Goal: Task Accomplishment & Management: Manage account settings

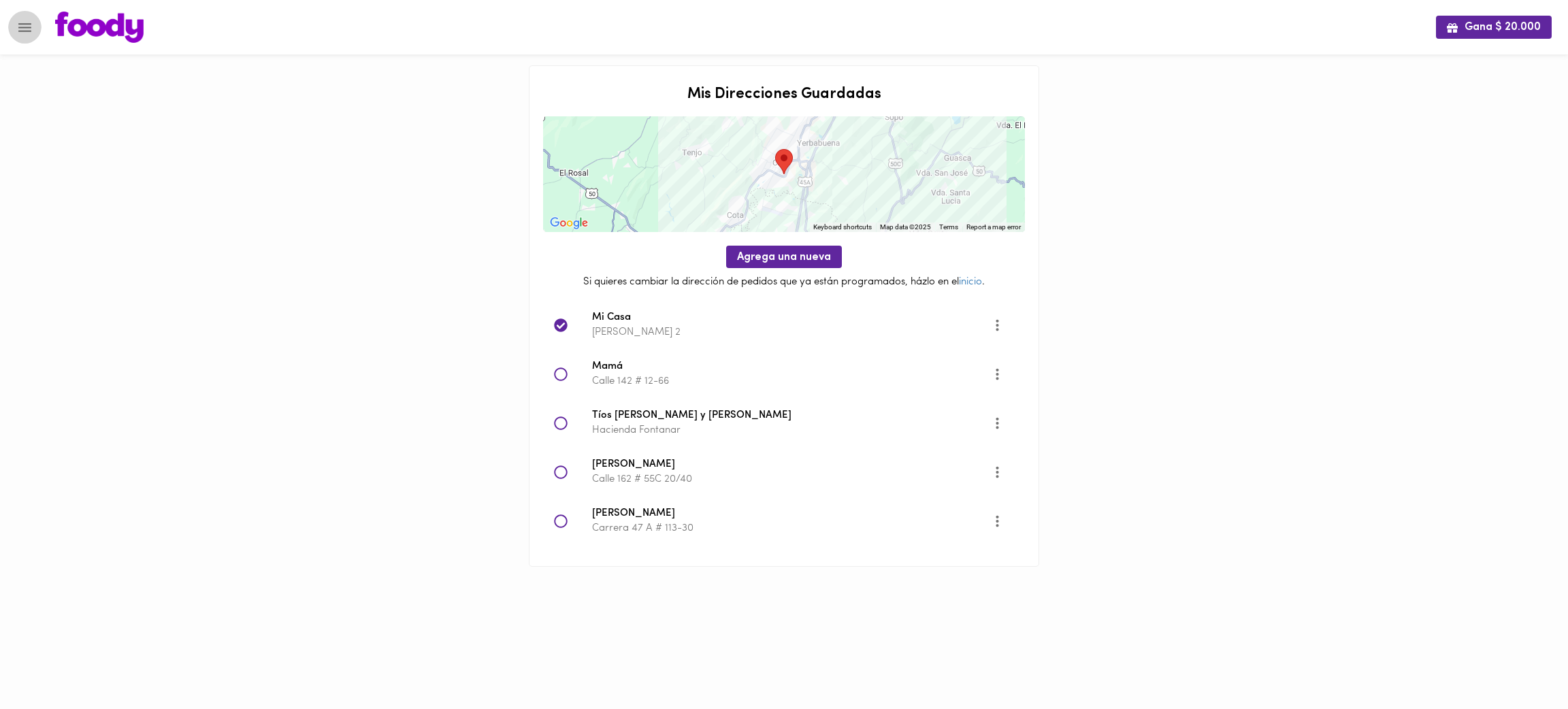
click at [23, 31] on icon "Menu" at bounding box center [24, 27] width 13 height 9
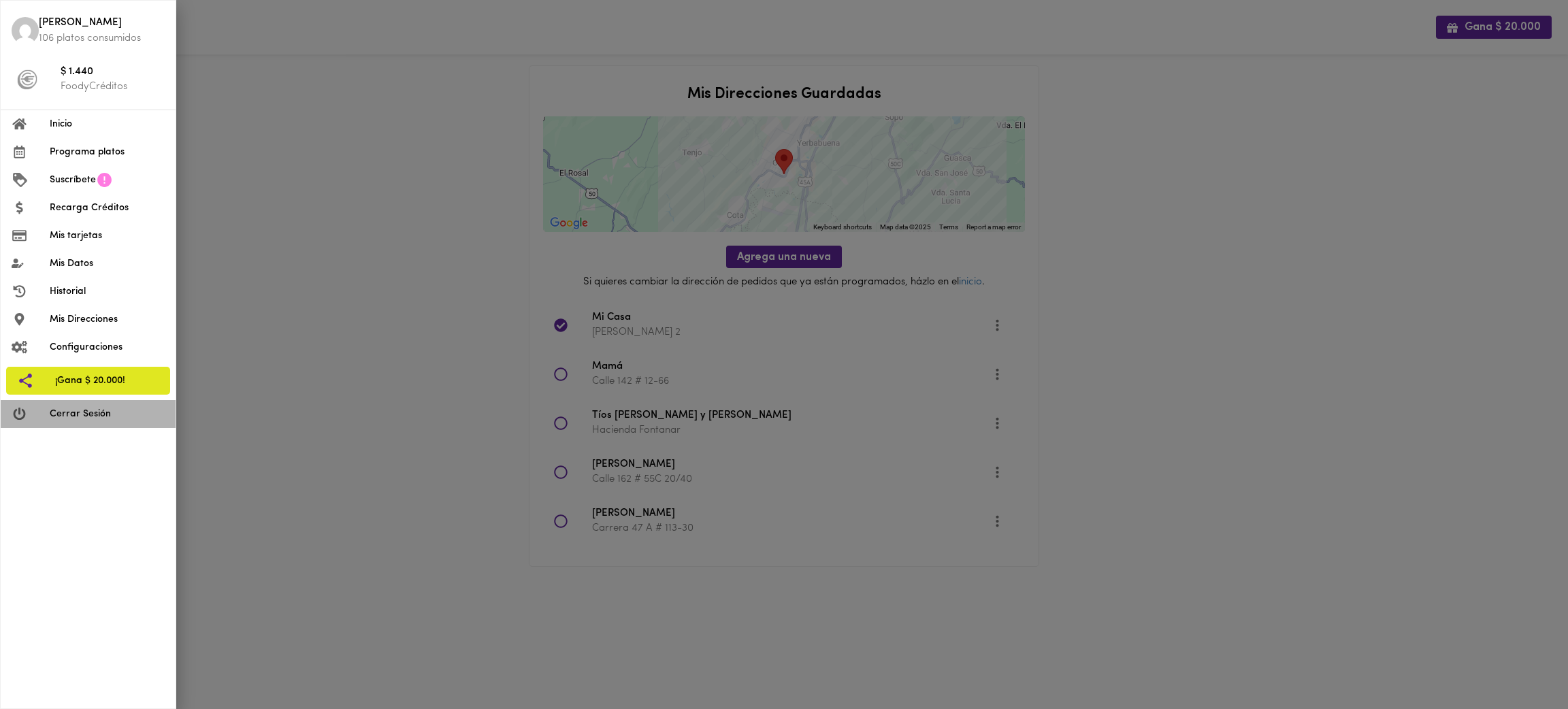
click at [117, 412] on span "Cerrar Sesión" at bounding box center [106, 414] width 115 height 14
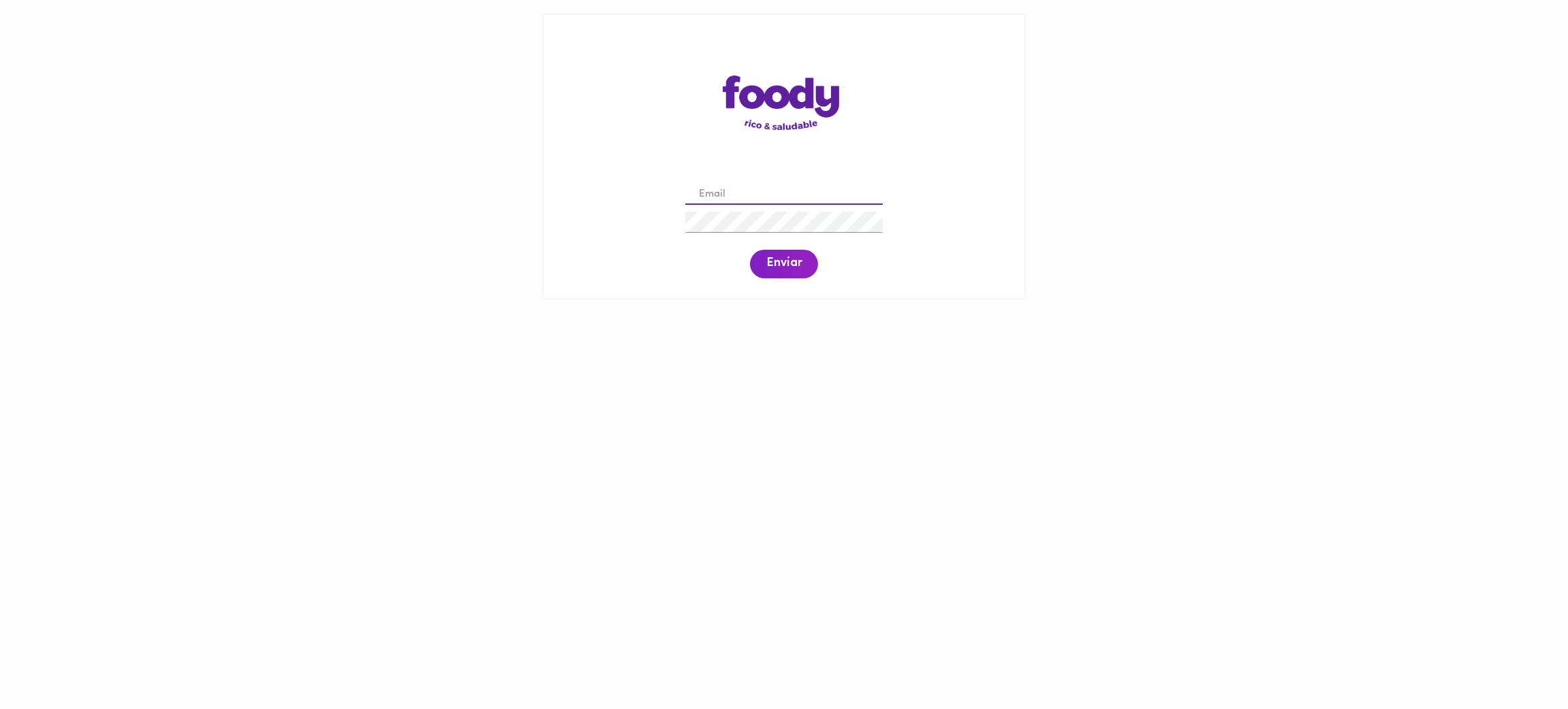
drag, startPoint x: 0, startPoint y: 0, endPoint x: 782, endPoint y: 188, distance: 804.3
click at [782, 188] on input "email" at bounding box center [784, 195] width 197 height 21
type input "mquinonessundquist@gmail.com"
click at [779, 268] on span "Enviar" at bounding box center [784, 264] width 35 height 15
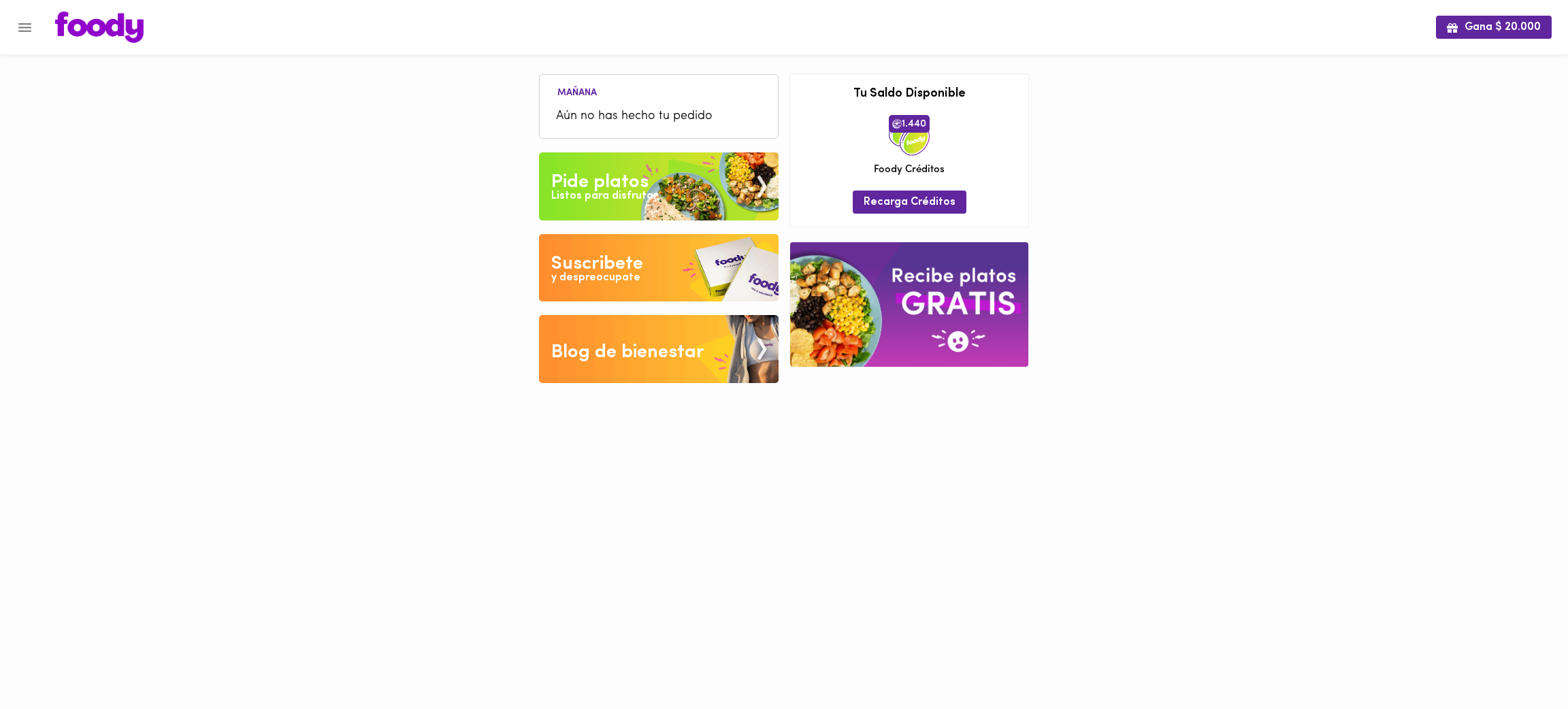
click at [31, 13] on button "Menu" at bounding box center [24, 27] width 34 height 34
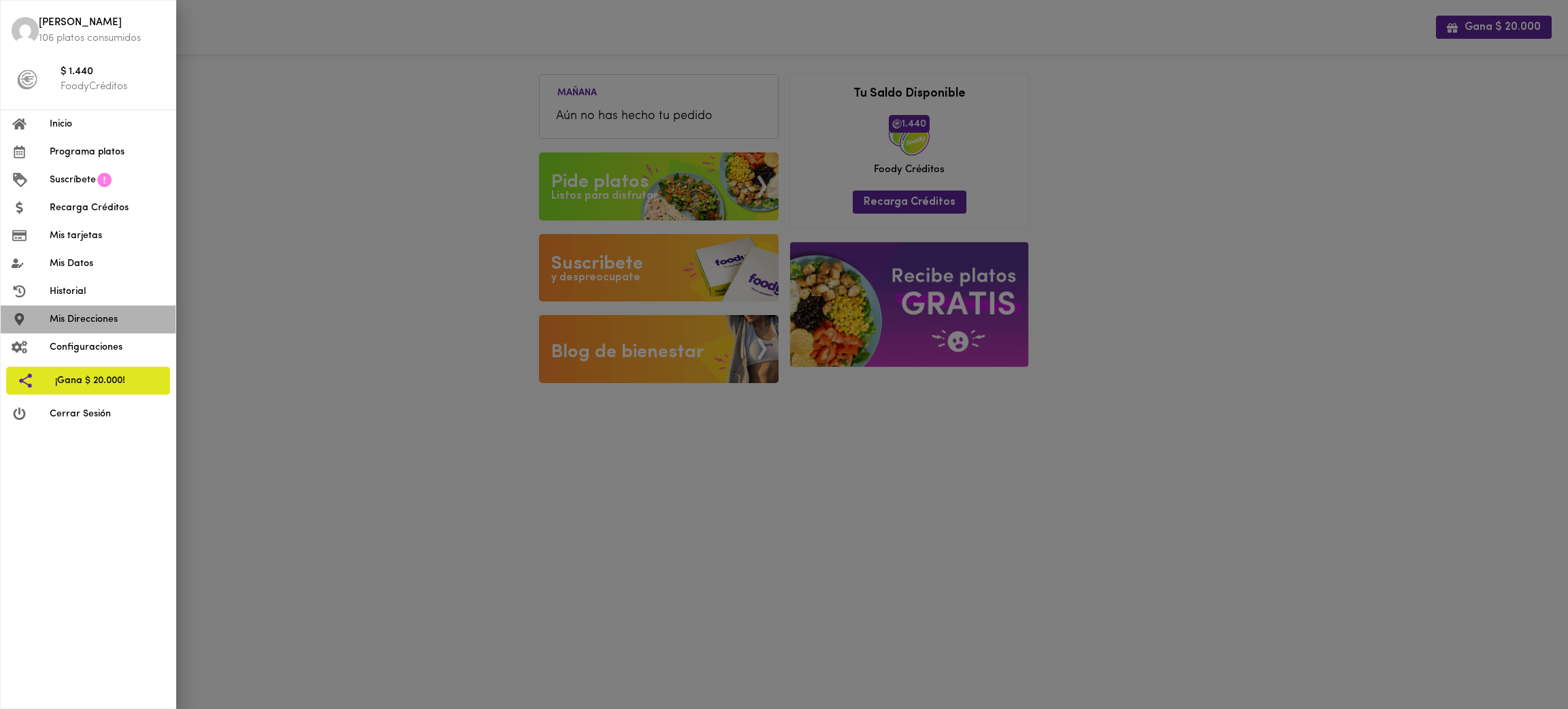
click at [96, 320] on span "Mis Direcciones" at bounding box center [106, 319] width 115 height 14
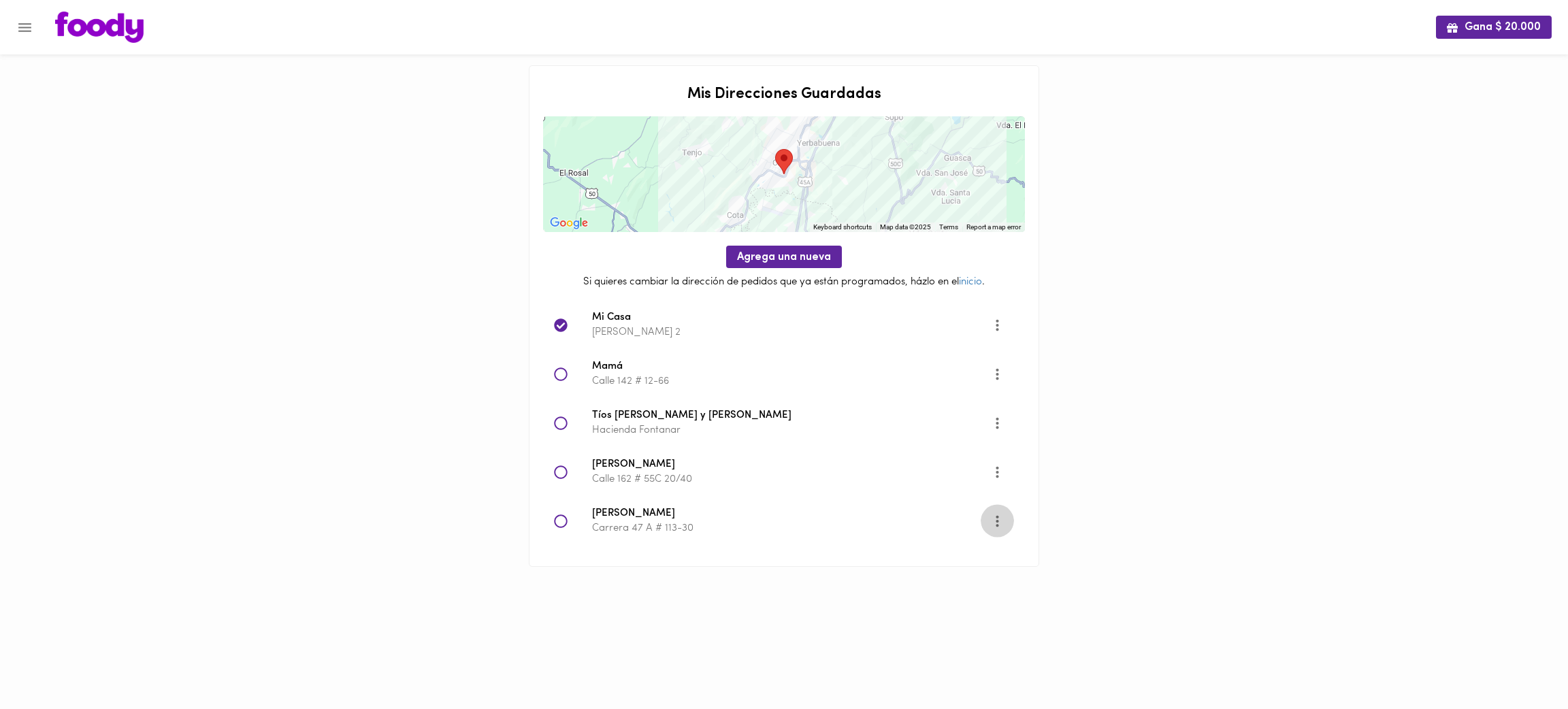
click at [996, 524] on icon "More" at bounding box center [997, 521] width 17 height 17
click at [1005, 545] on li "Eliminar" at bounding box center [1010, 544] width 57 height 23
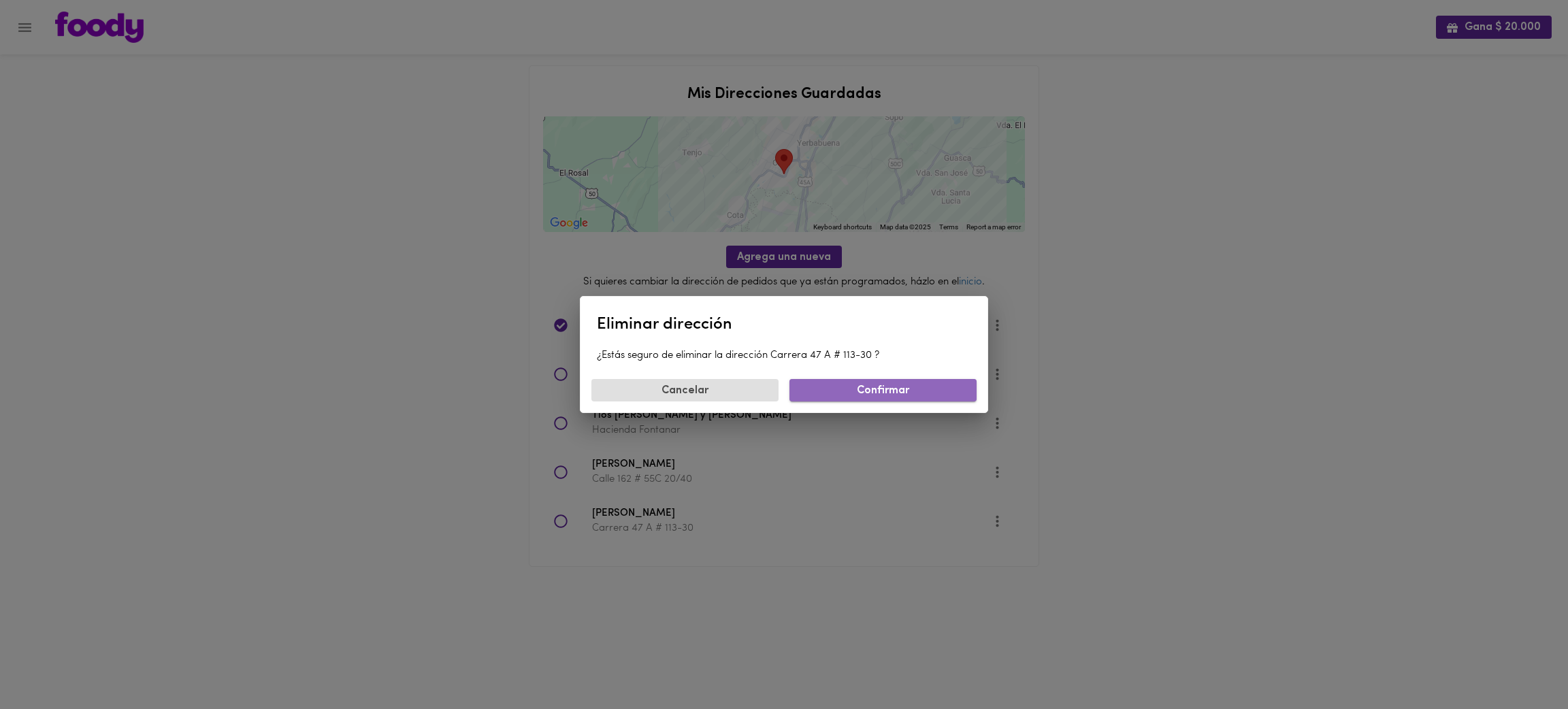
click at [852, 392] on span "Confirmar" at bounding box center [882, 390] width 165 height 13
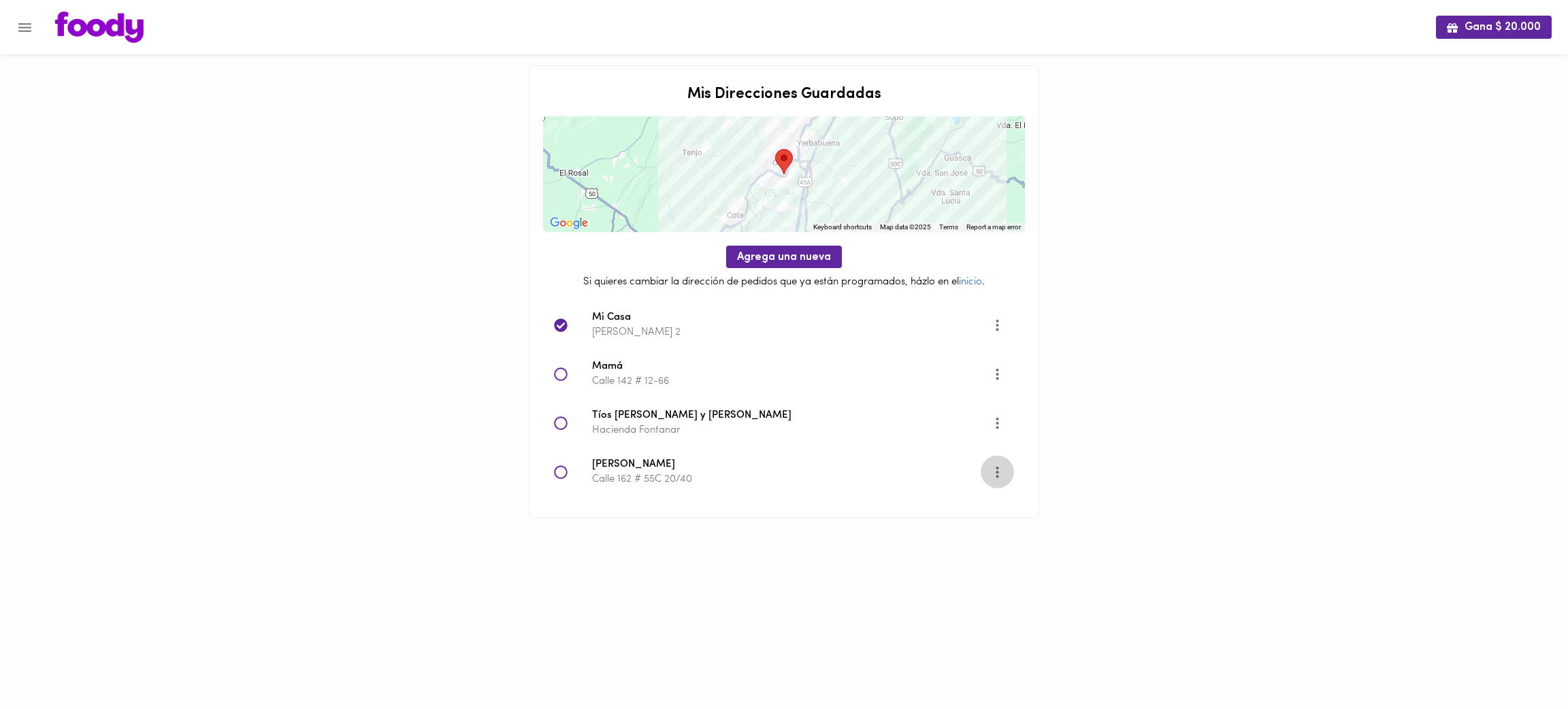
click at [998, 470] on icon "More" at bounding box center [997, 472] width 17 height 17
click at [999, 501] on li "Eliminar" at bounding box center [1010, 495] width 57 height 23
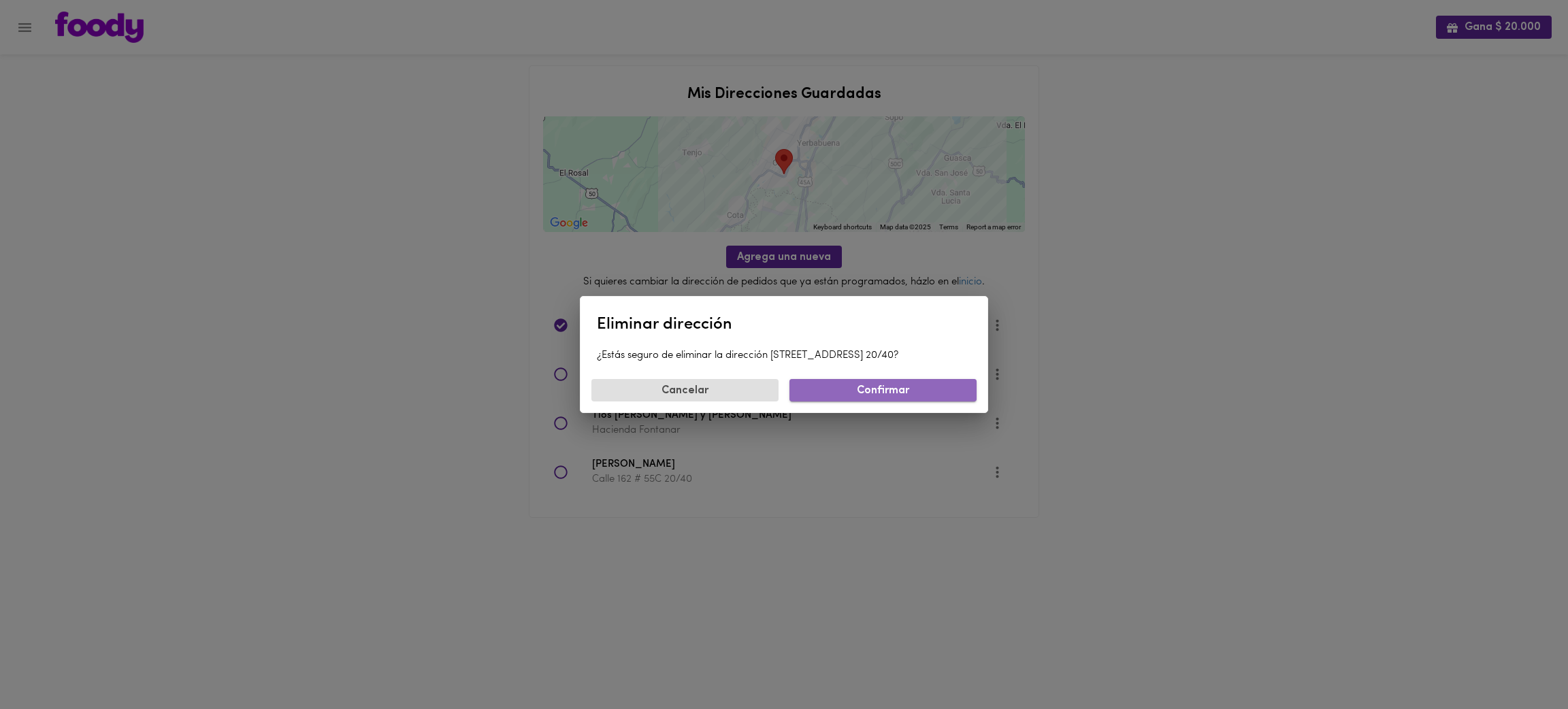
click at [858, 396] on span "Confirmar" at bounding box center [882, 390] width 165 height 13
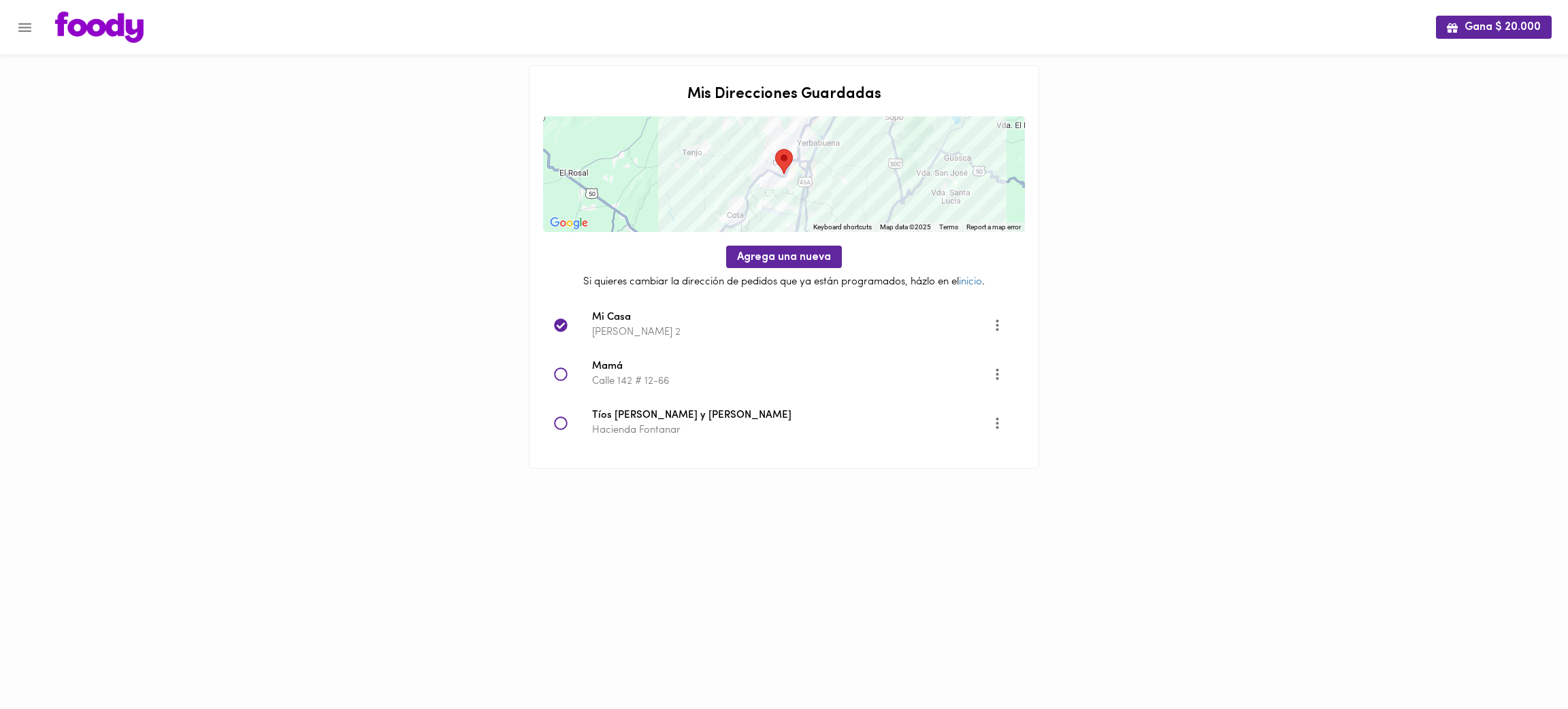
click at [23, 28] on icon "Menu" at bounding box center [25, 27] width 17 height 17
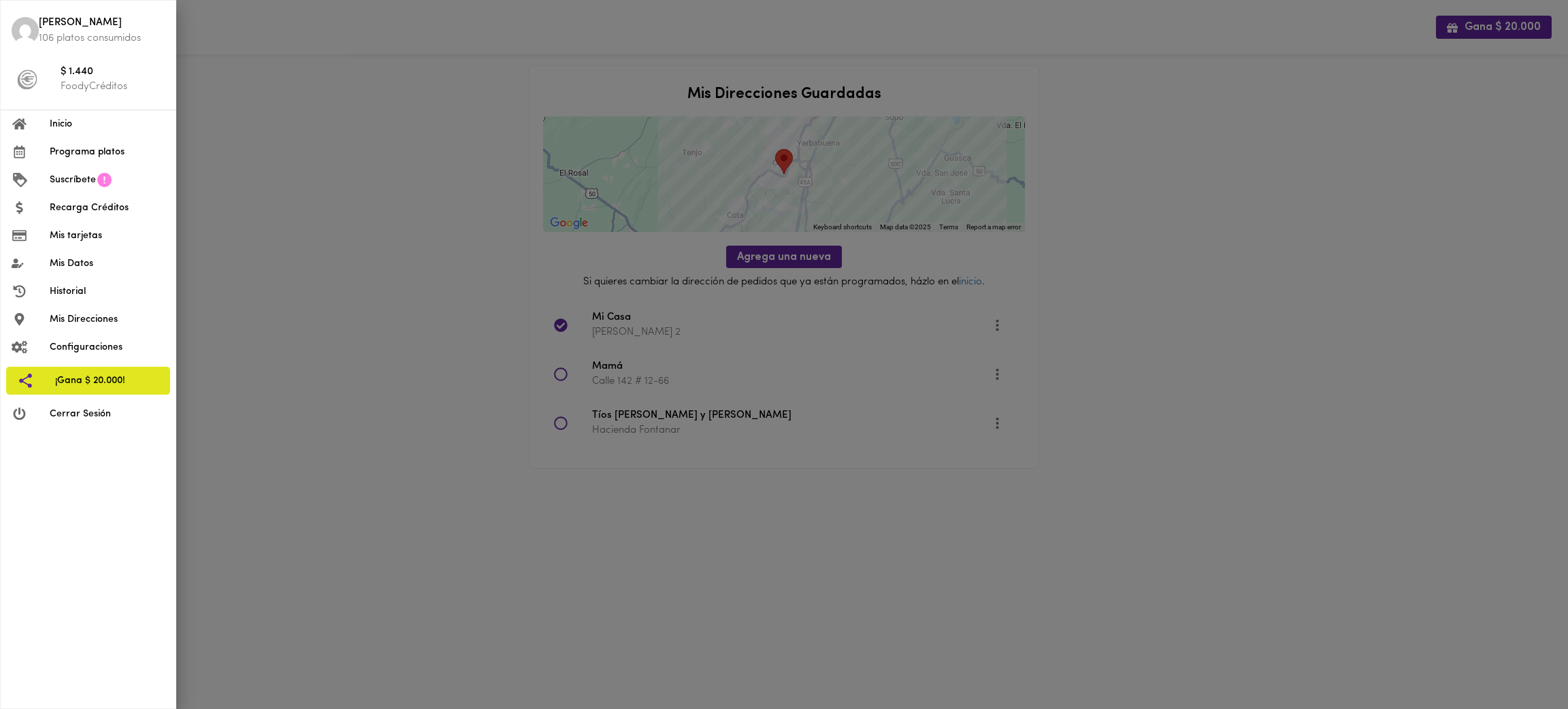
click at [88, 412] on span "Cerrar Sesión" at bounding box center [106, 414] width 115 height 14
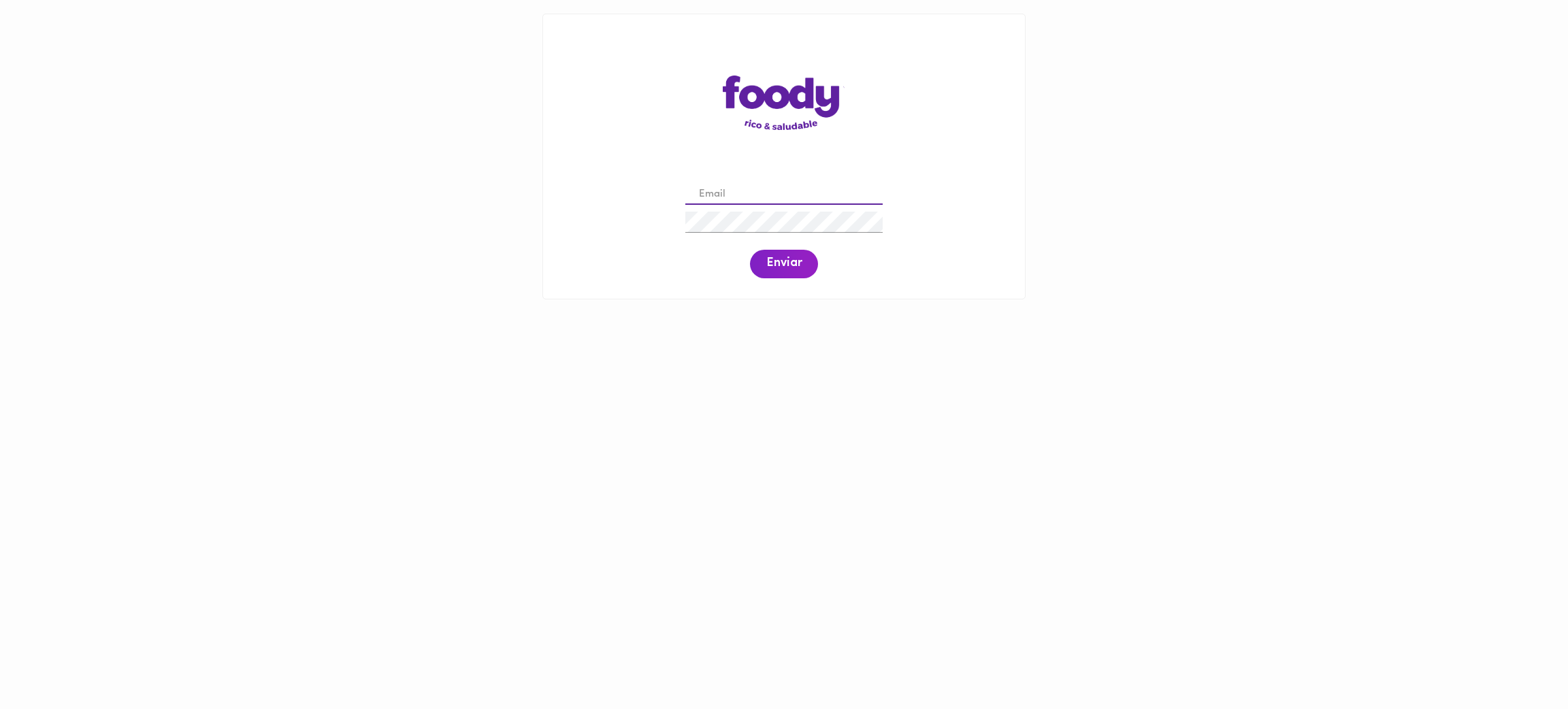
click at [778, 188] on input "email" at bounding box center [784, 195] width 197 height 21
paste input "rociolastra931@gmail.com"
type input "rociolastra931@gmail.com"
click at [774, 268] on span "Enviar" at bounding box center [784, 264] width 35 height 15
